Goal: Task Accomplishment & Management: Manage account settings

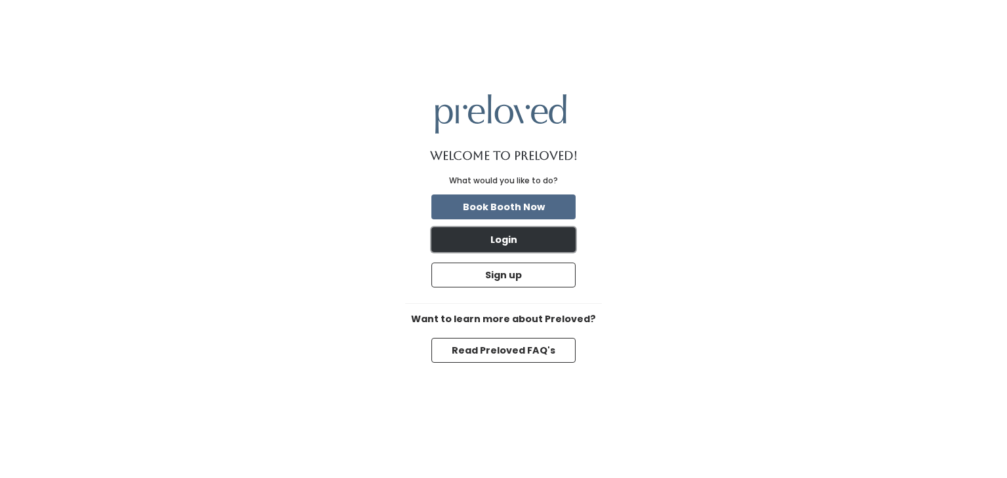
click at [514, 238] on button "Login" at bounding box center [503, 239] width 144 height 25
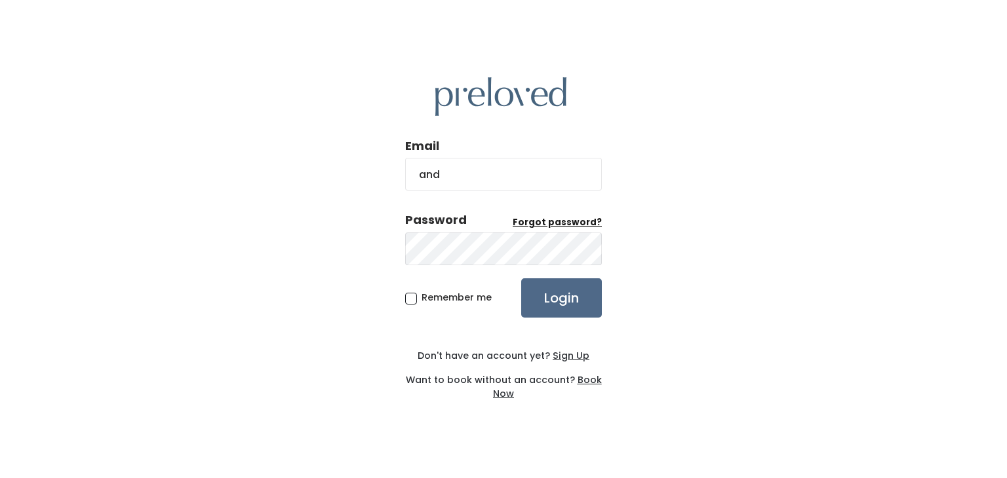
type input "andi11235@yahoo.com"
click at [521, 279] on input "Login" at bounding box center [561, 298] width 81 height 39
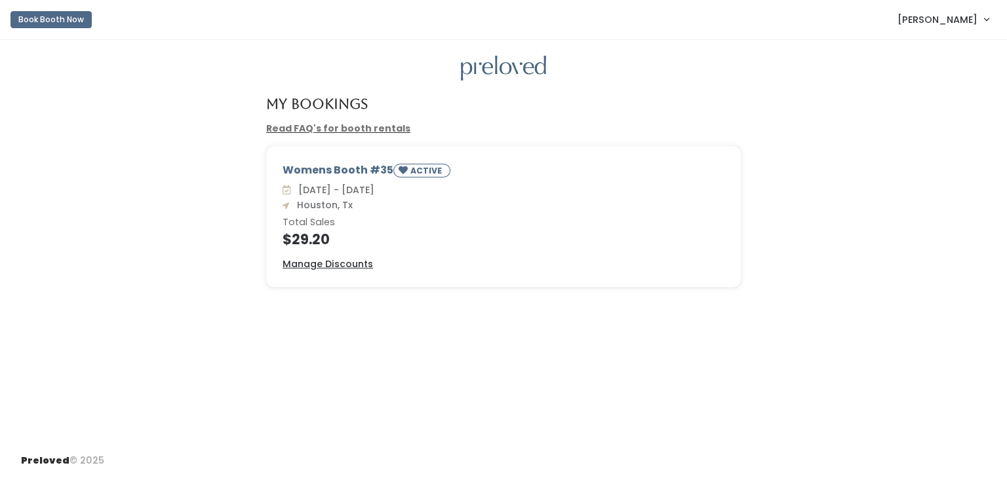
click at [946, 19] on span "[PERSON_NAME]" at bounding box center [937, 19] width 80 height 14
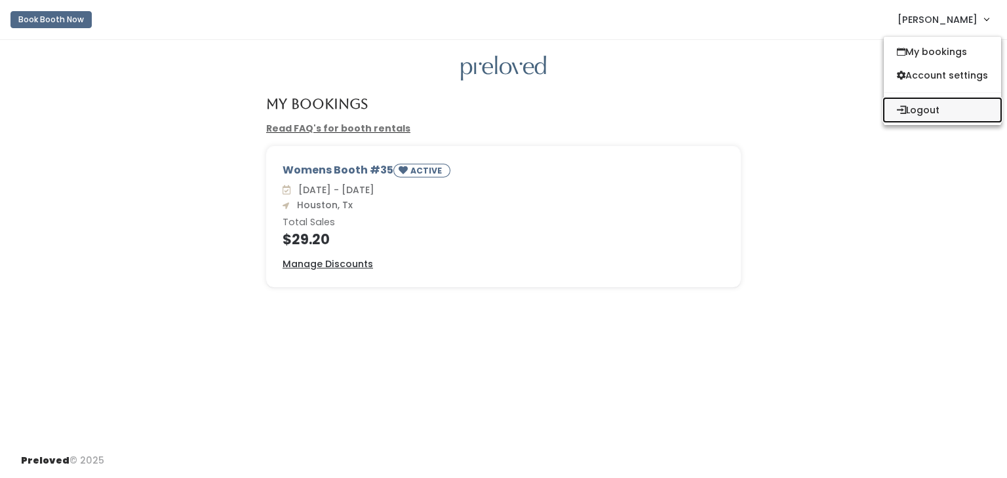
click at [928, 108] on button "Logout" at bounding box center [941, 110] width 117 height 24
